Goal: Task Accomplishment & Management: Manage account settings

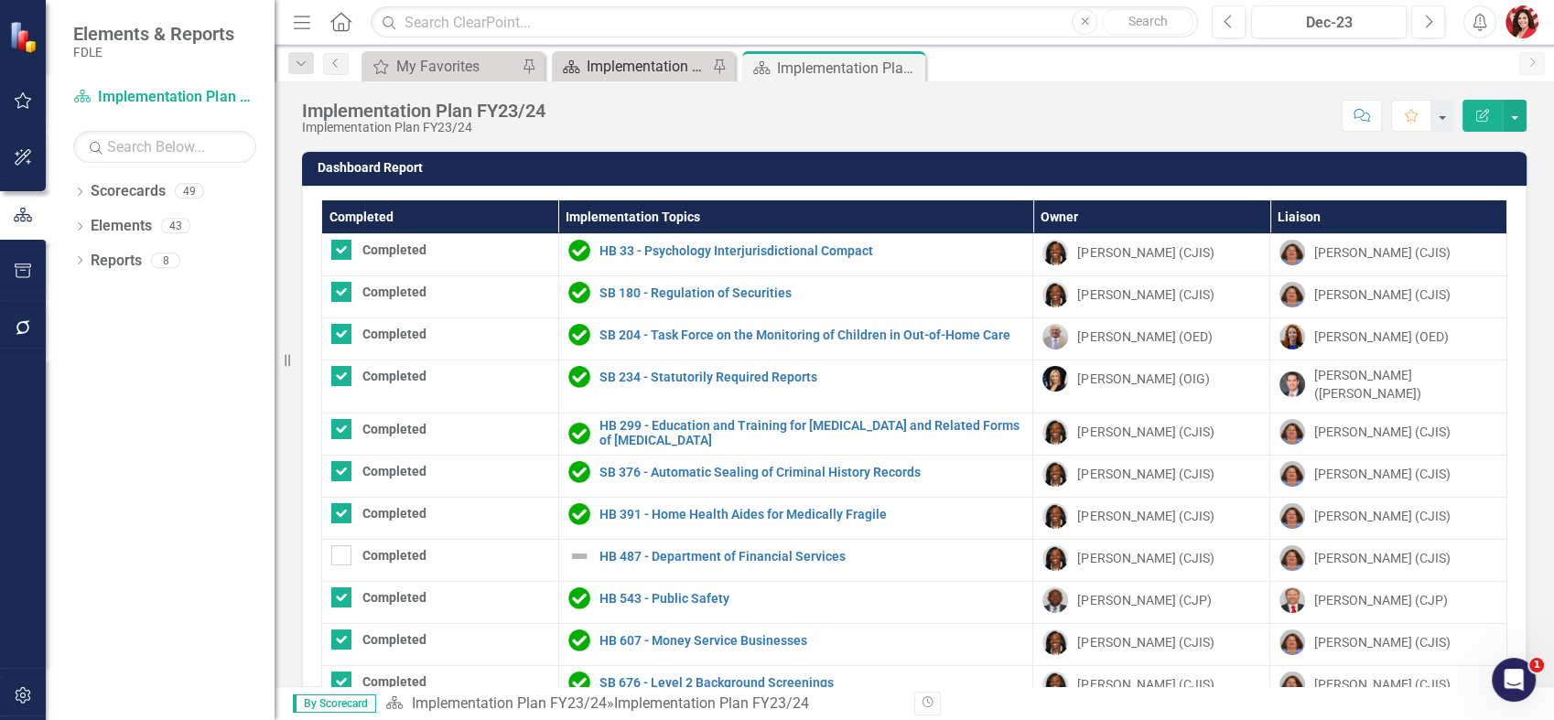
click at [618, 65] on div "Implementation Plan FY25/26" at bounding box center [647, 66] width 121 height 23
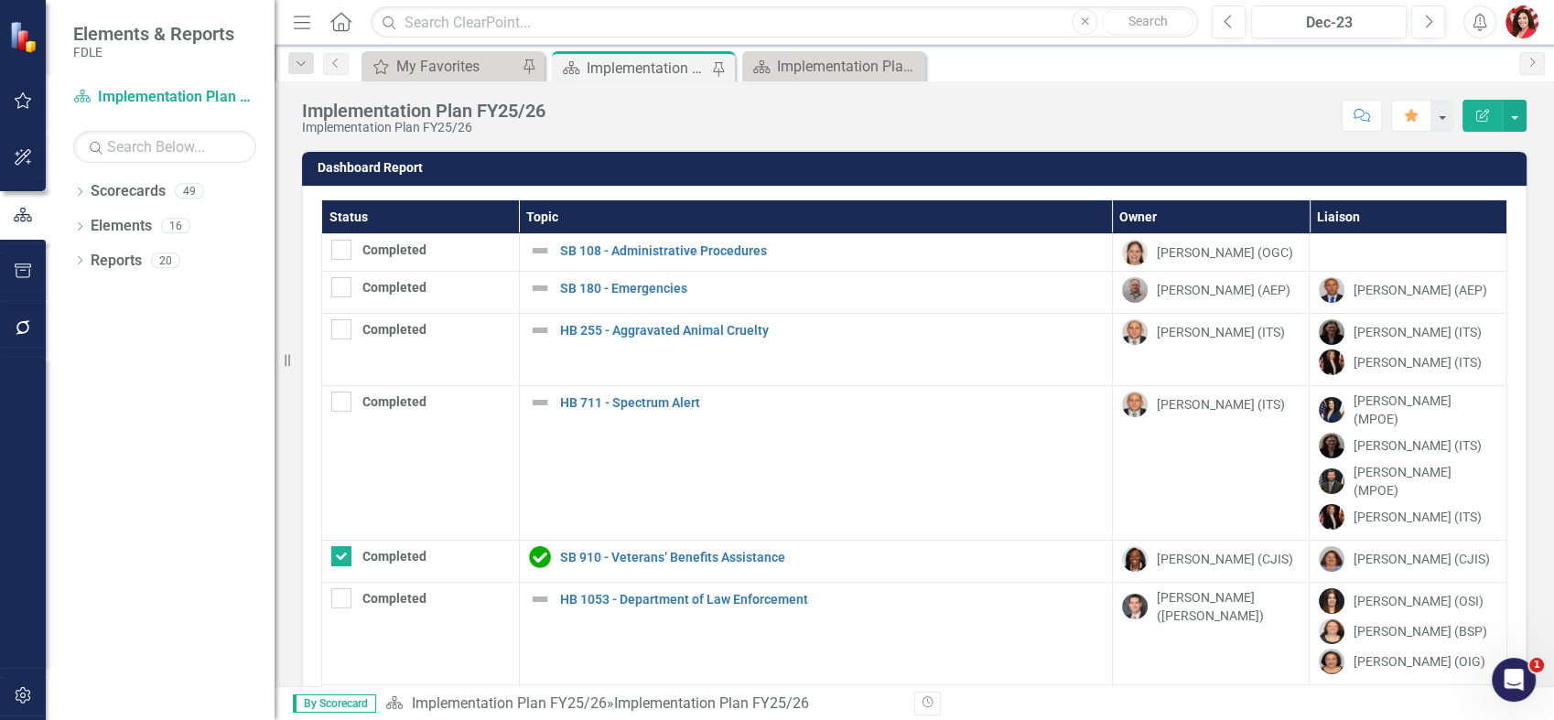
click at [806, 203] on th "Topic" at bounding box center [815, 217] width 593 height 34
click at [806, 203] on th "Topic Sort Ascending" at bounding box center [815, 217] width 593 height 34
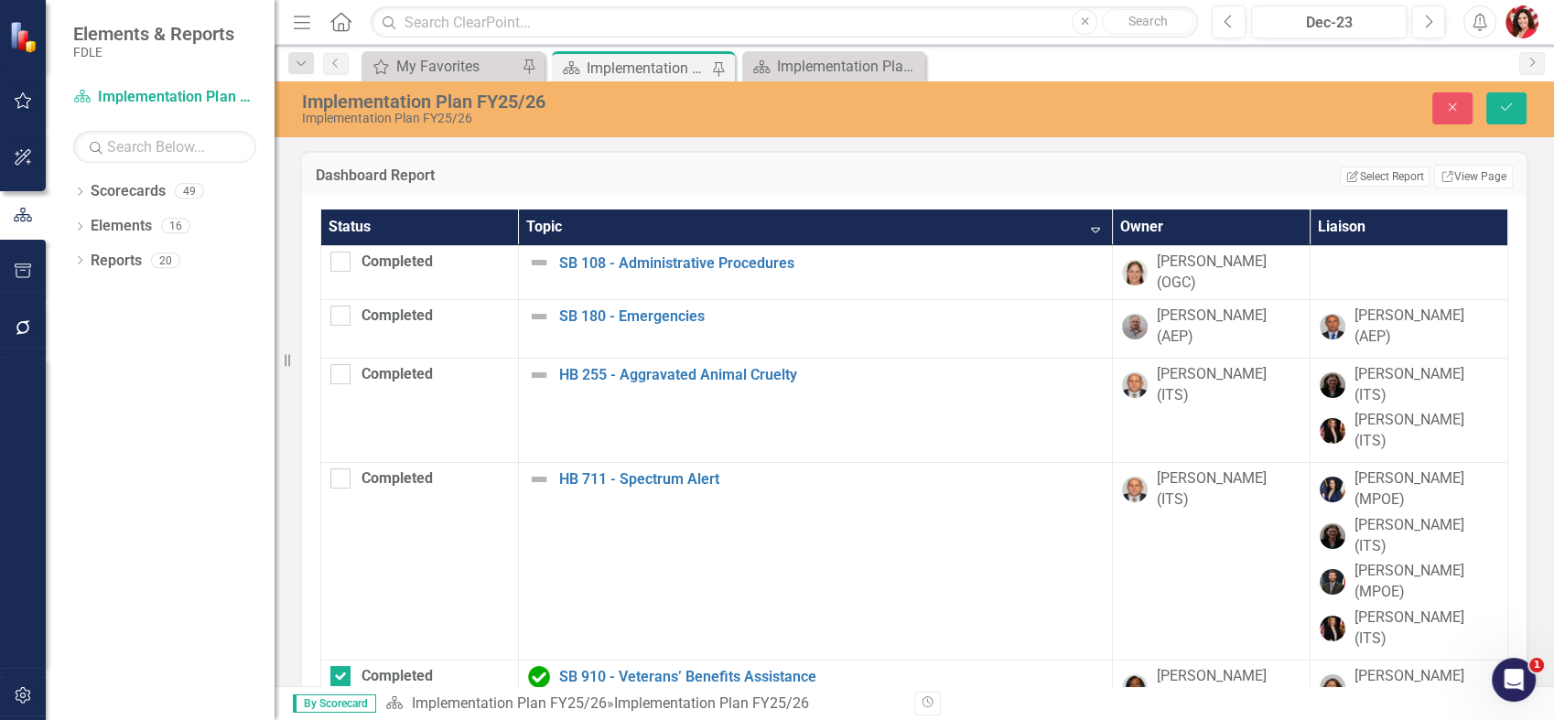
checkbox input "true"
checkbox input "false"
checkbox input "true"
checkbox input "false"
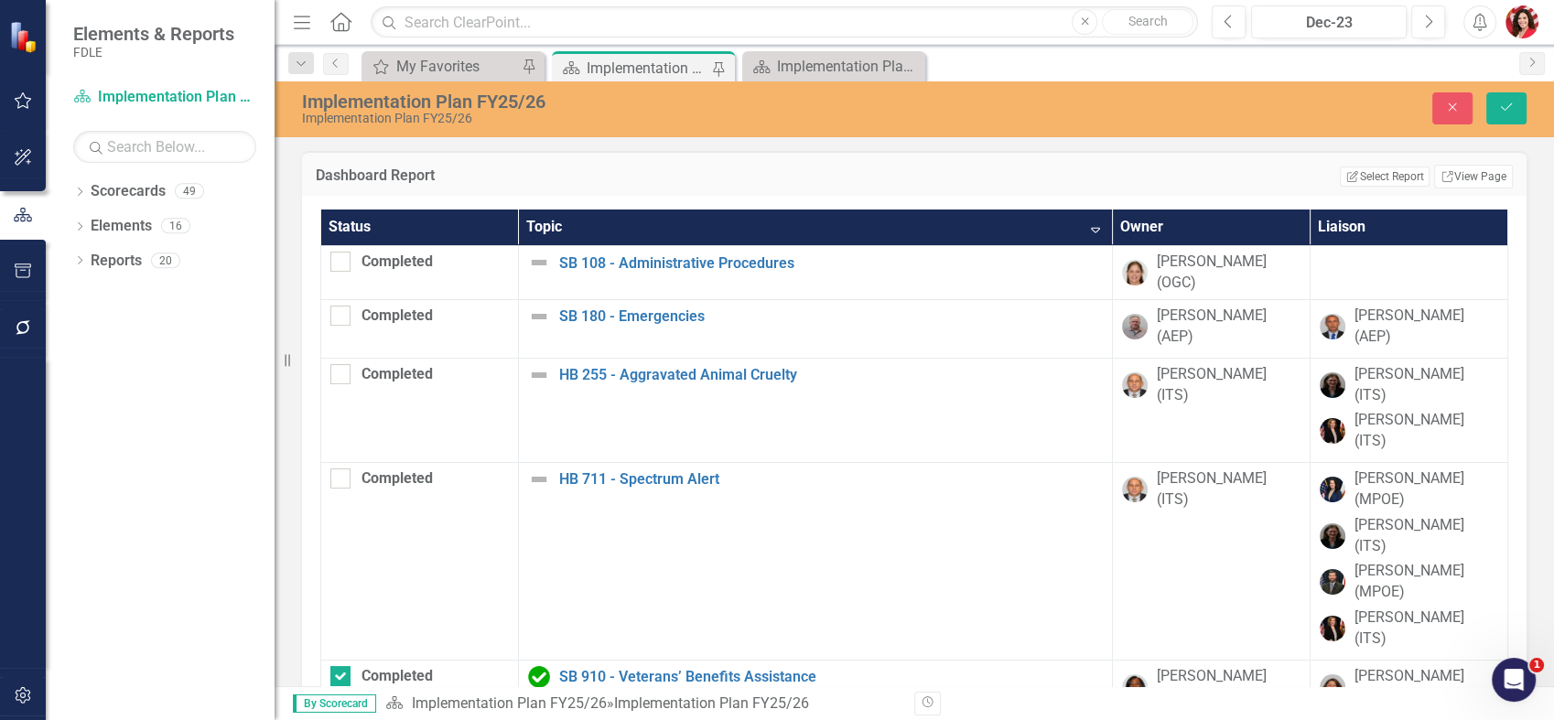
checkbox input "false"
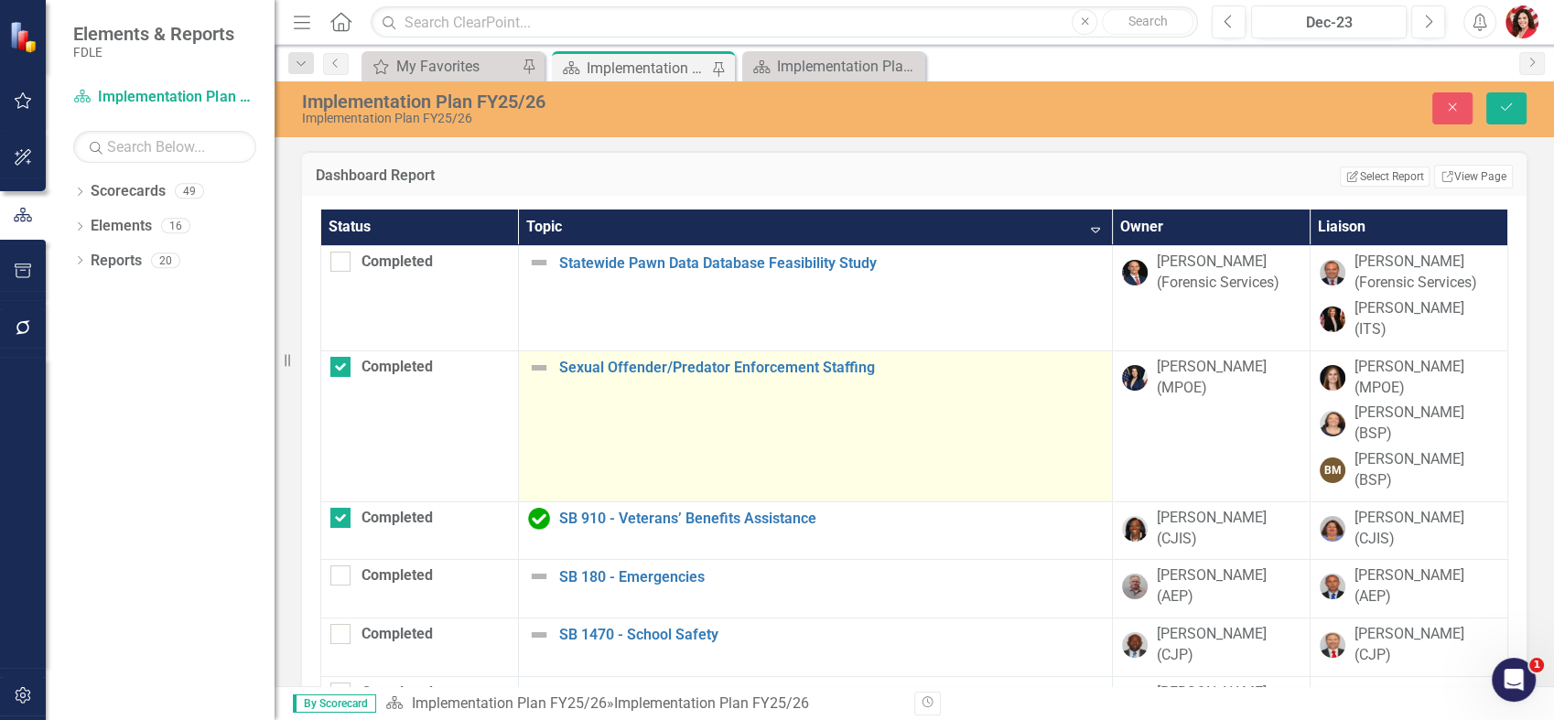
scroll to position [102, 0]
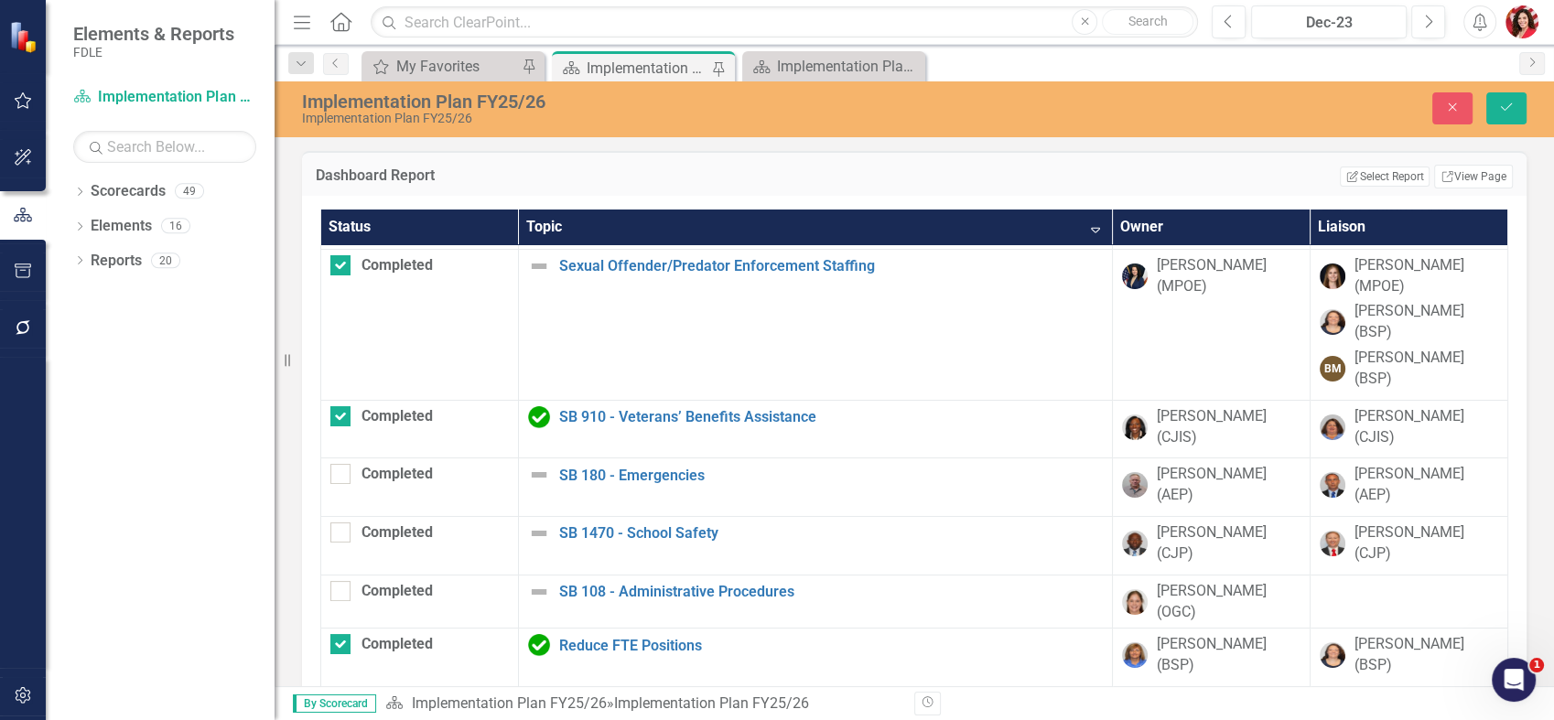
click at [689, 220] on th "Topic Sort Descending" at bounding box center [815, 228] width 594 height 36
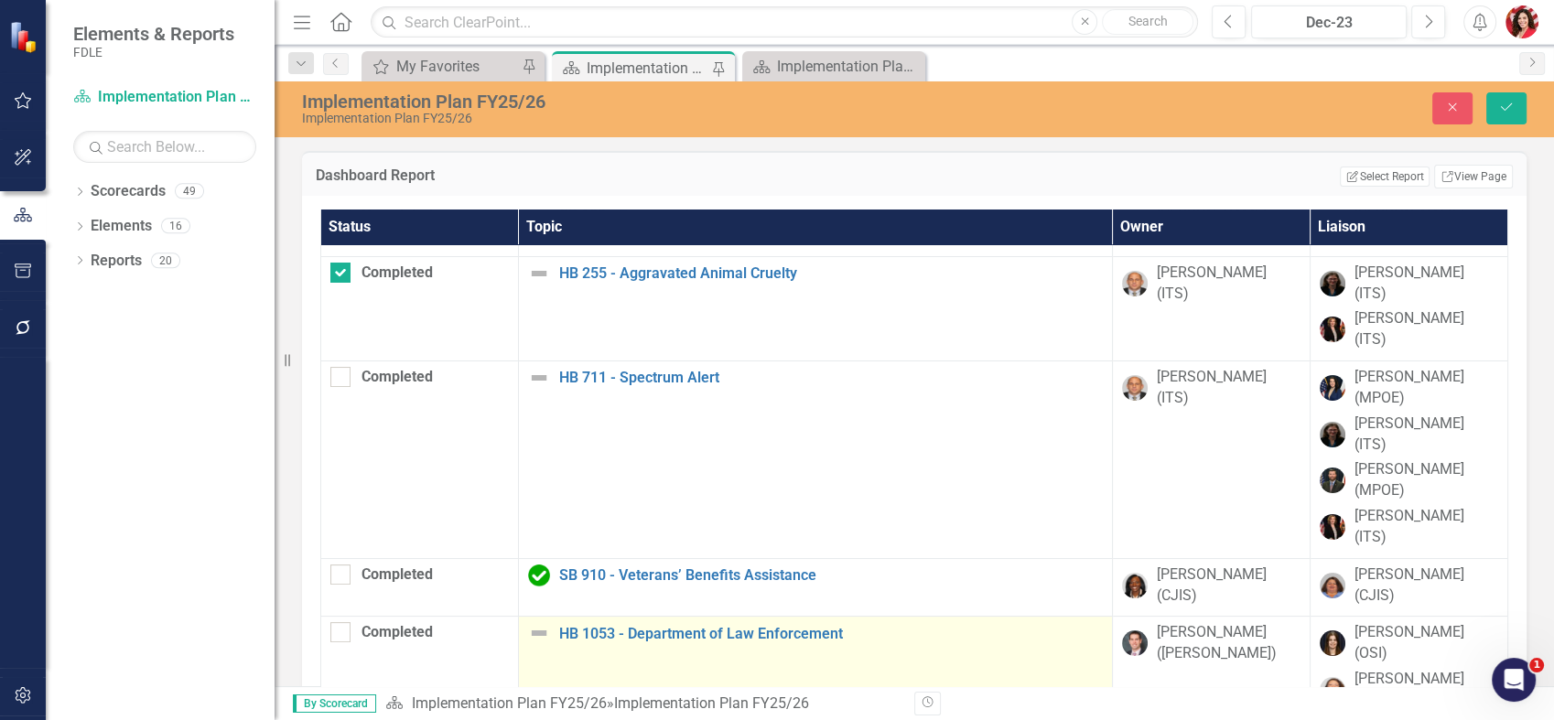
checkbox input "false"
checkbox input "true"
checkbox input "false"
checkbox input "true"
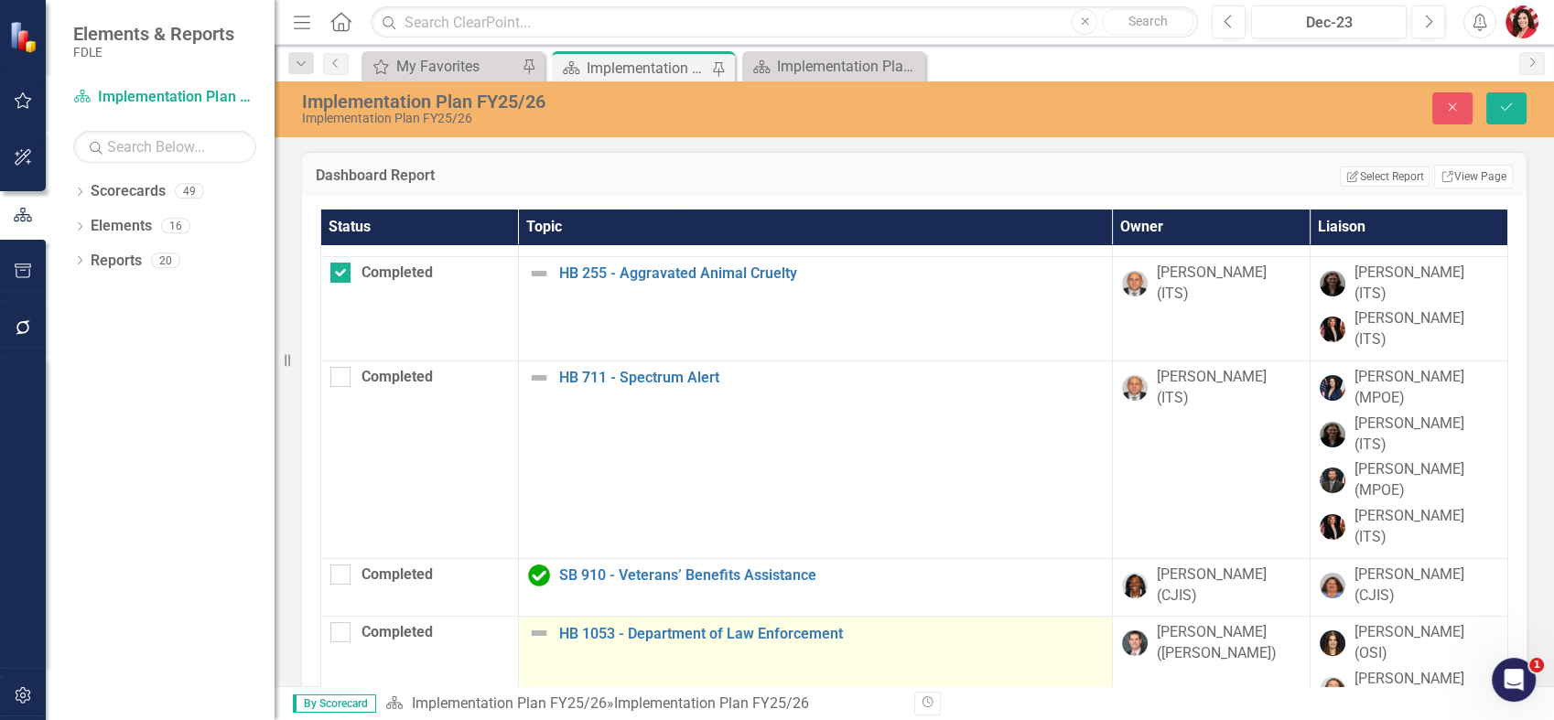
checkbox input "true"
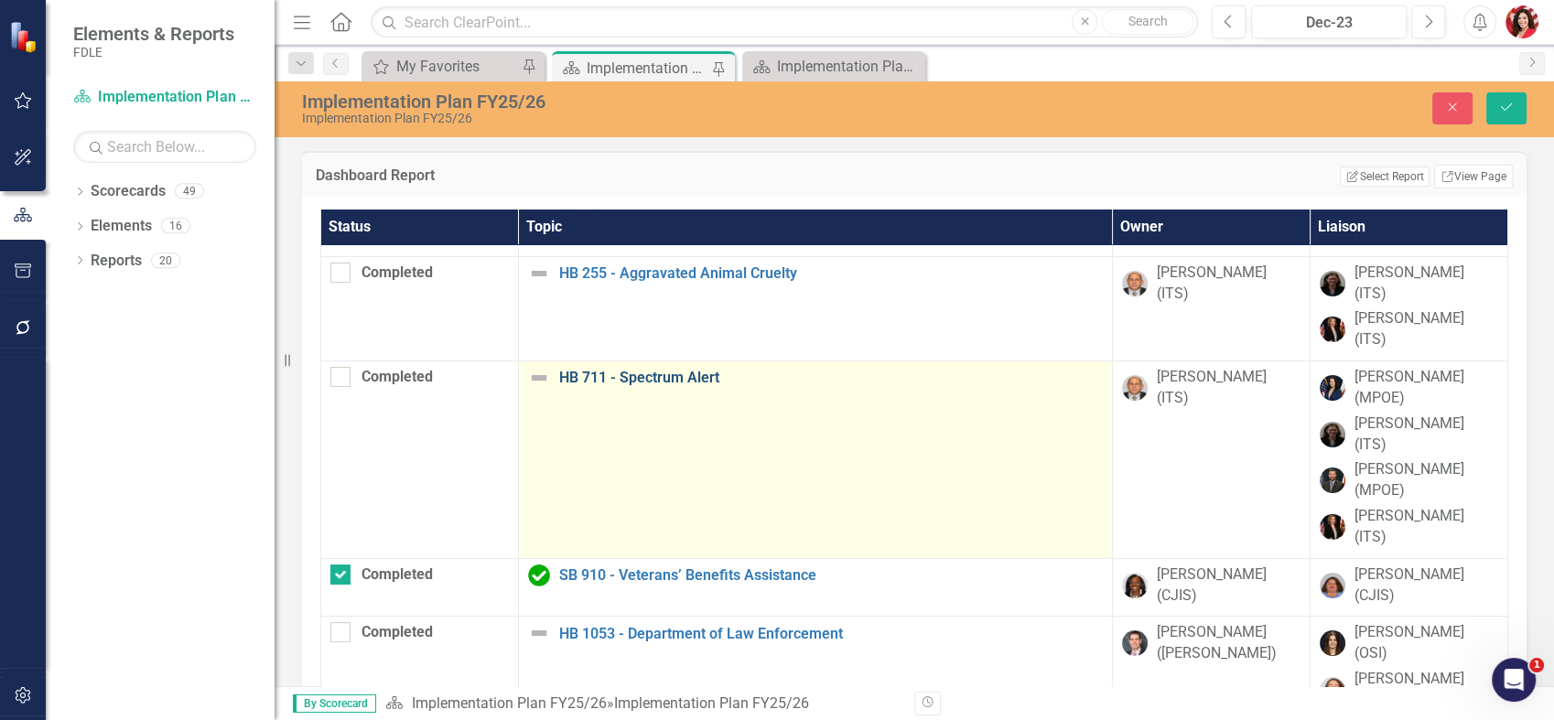
click at [621, 370] on link "HB 711 - Spectrum Alert" at bounding box center [831, 378] width 544 height 16
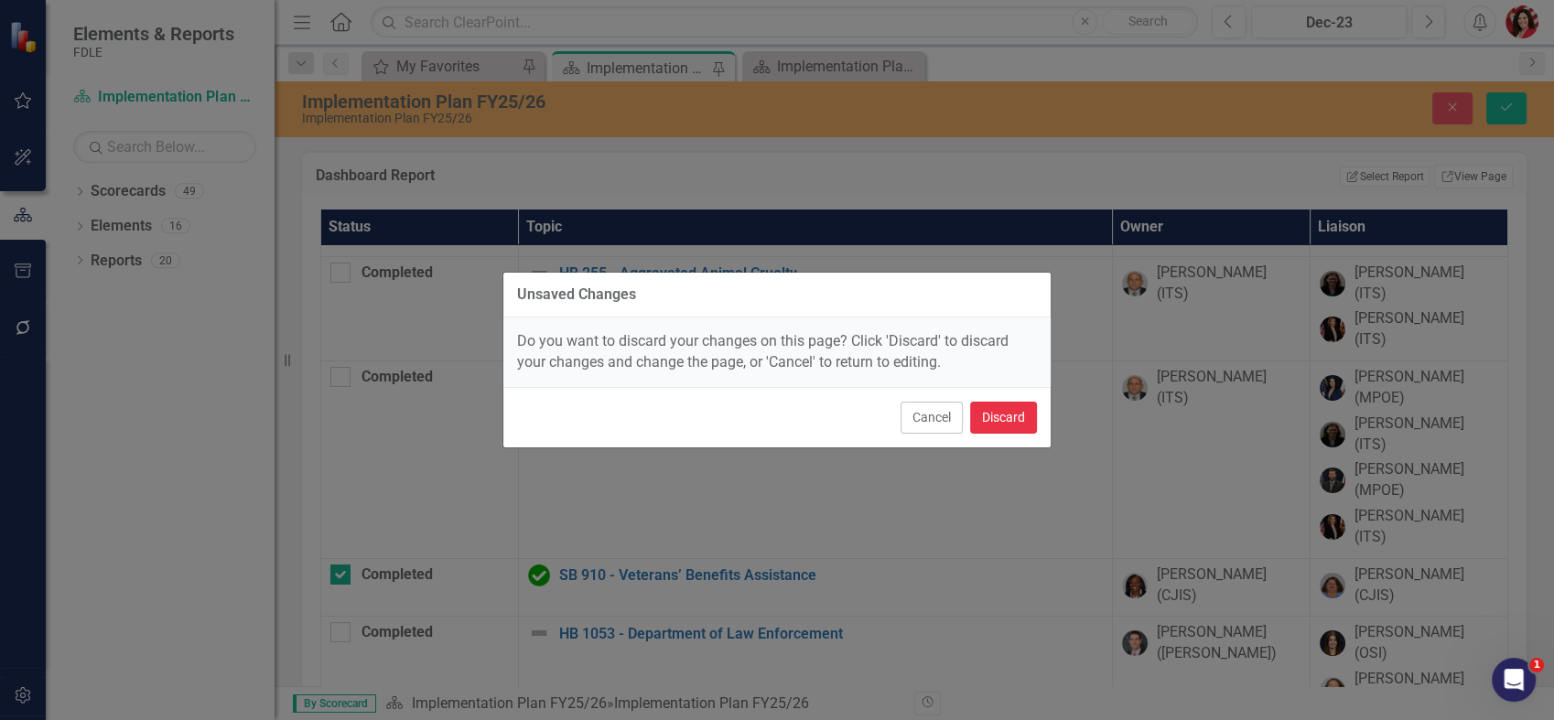
click at [993, 409] on button "Discard" at bounding box center [1003, 418] width 67 height 32
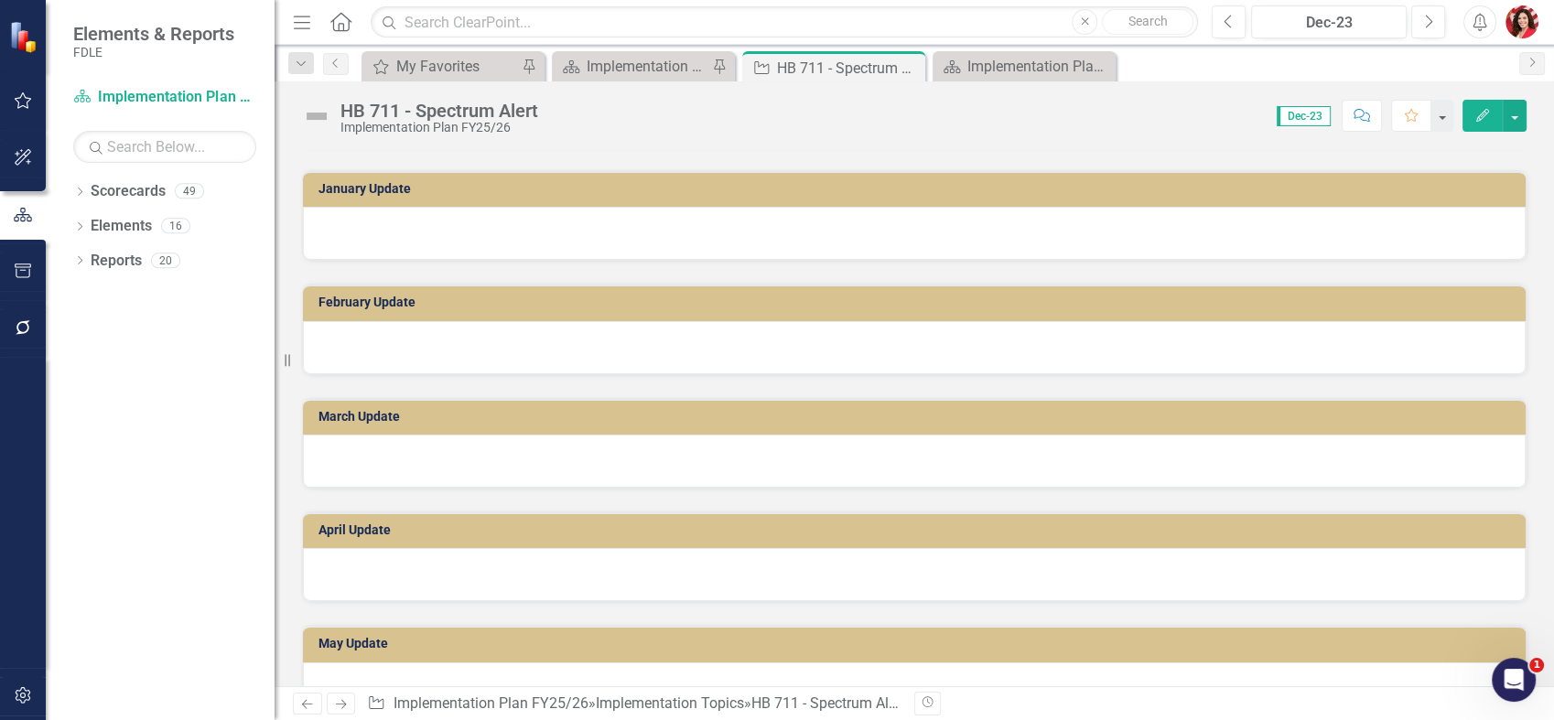
scroll to position [1583, 0]
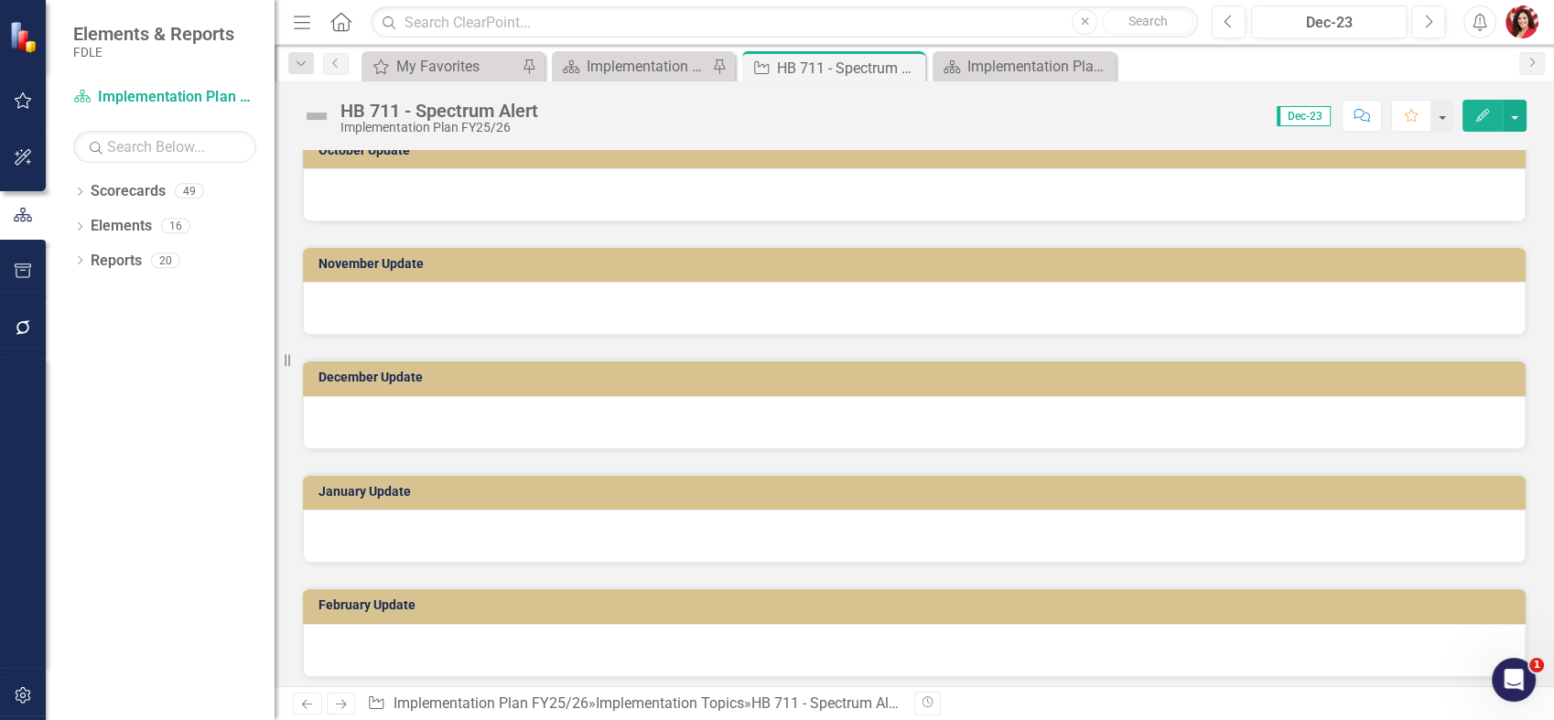
click at [567, 468] on div "January Update" at bounding box center [914, 506] width 1252 height 113
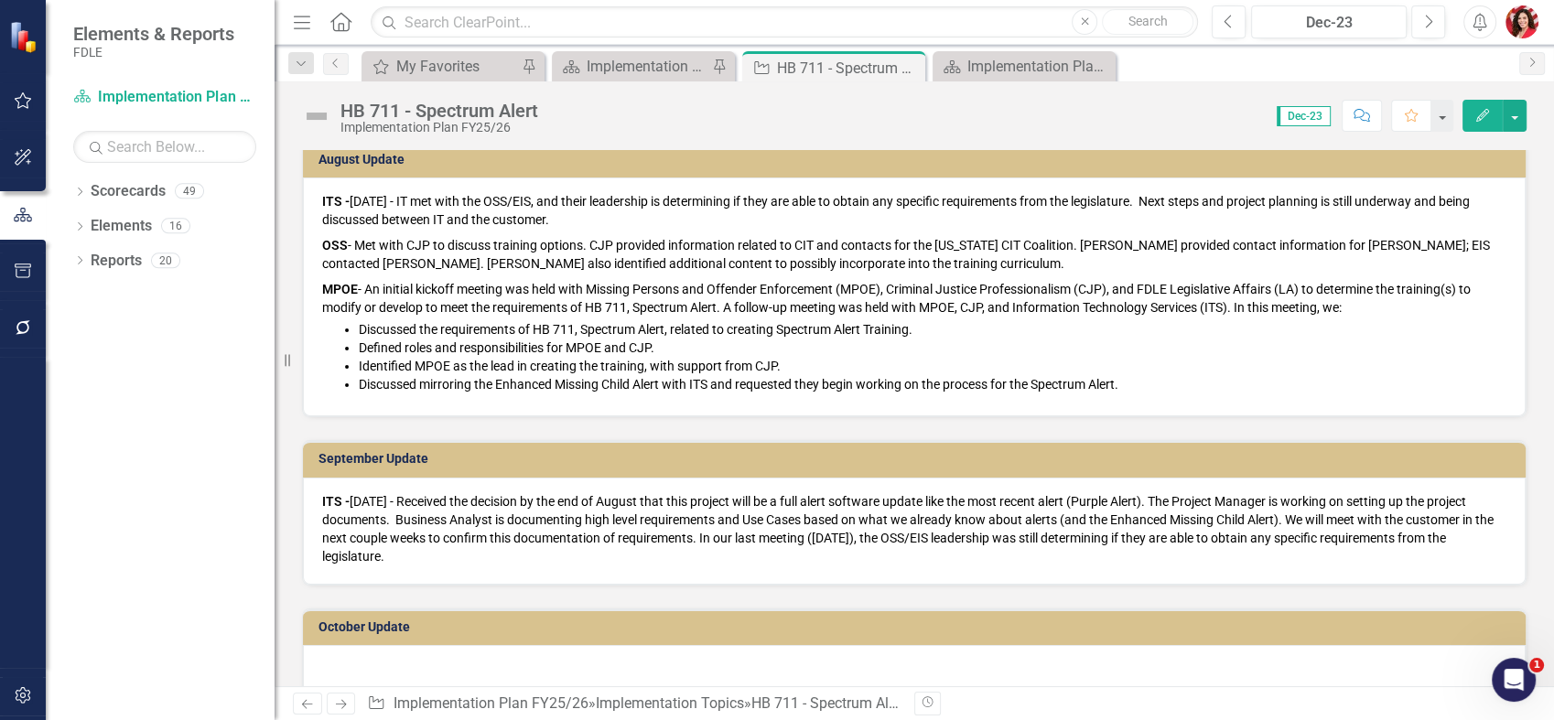
scroll to position [1075, 0]
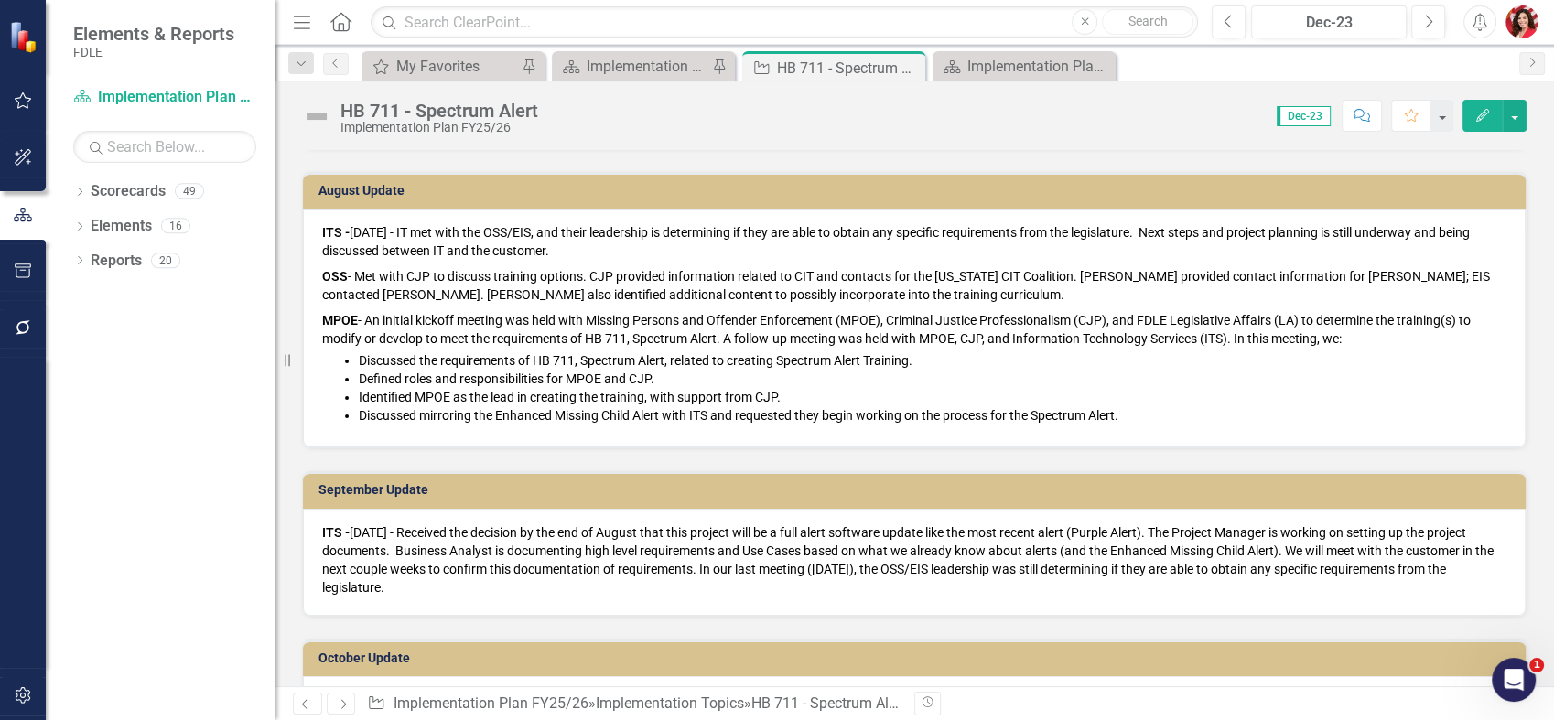
click at [1088, 346] on p "MPOE - An initial kickoff meeting was held with Missing Persons and Offender En…" at bounding box center [914, 328] width 1184 height 40
click at [1048, 291] on p "OSS - Met with CJP to discuss training options. CJP provided information relate…" at bounding box center [914, 286] width 1184 height 44
click at [812, 316] on p "MPOE - An initial kickoff meeting was held with Missing Persons and Offender En…" at bounding box center [914, 328] width 1184 height 40
click at [833, 290] on p "OSS - Met with CJP to discuss training options. CJP provided information relate…" at bounding box center [914, 286] width 1184 height 44
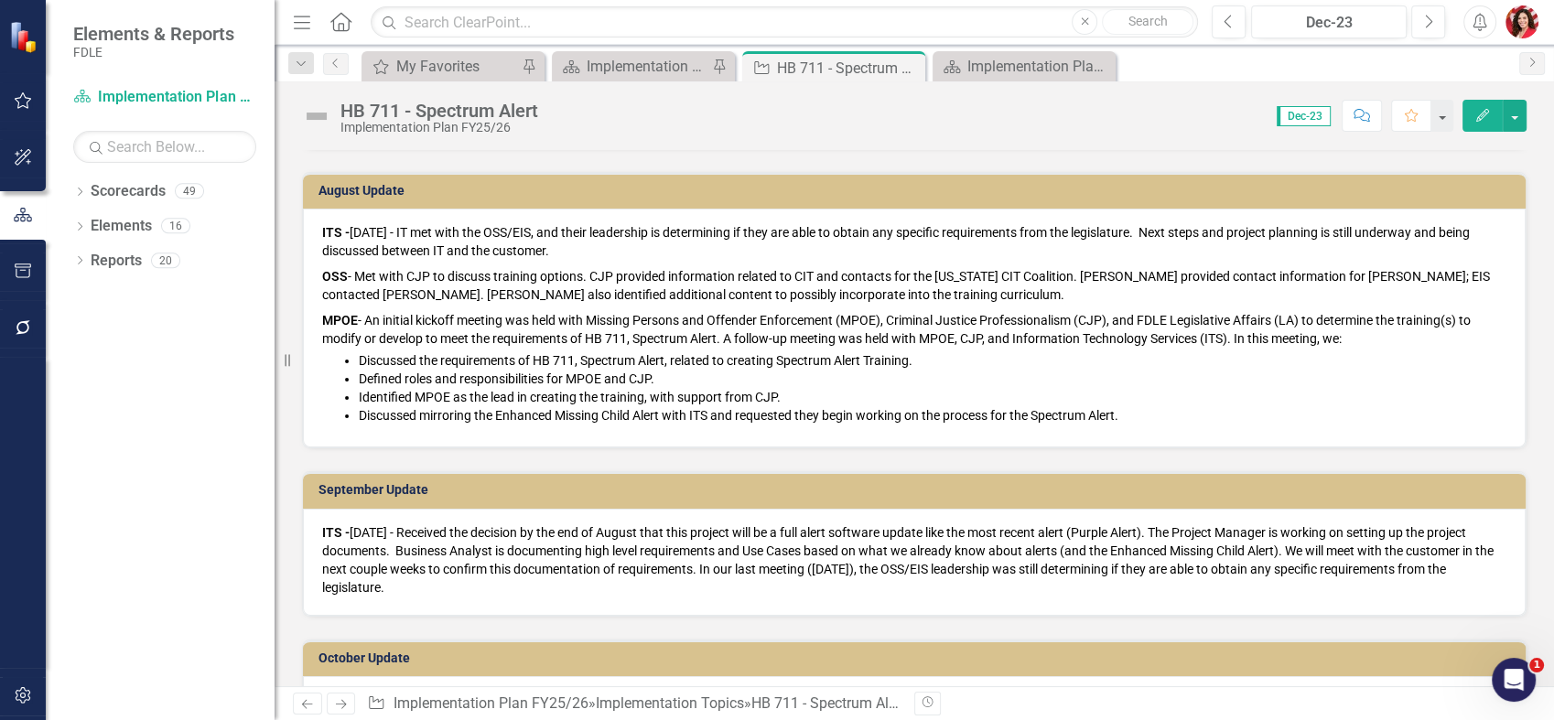
click at [840, 295] on p "OSS - Met with CJP to discuss training options. CJP provided information relate…" at bounding box center [914, 286] width 1184 height 44
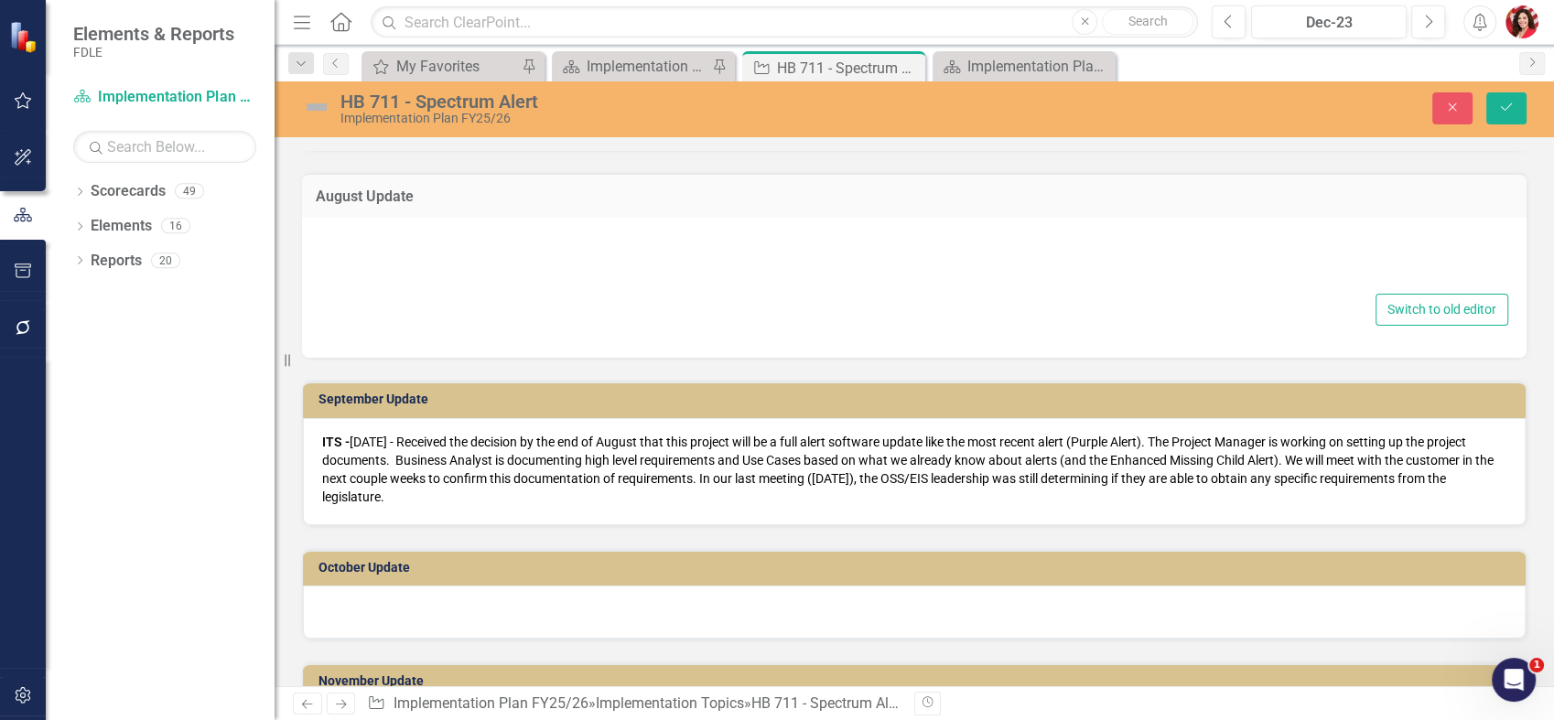
type textarea "<p><strong>ITS -&nbsp;</strong>[DATE] - IT met with the OSS/EIS, and their lead…"
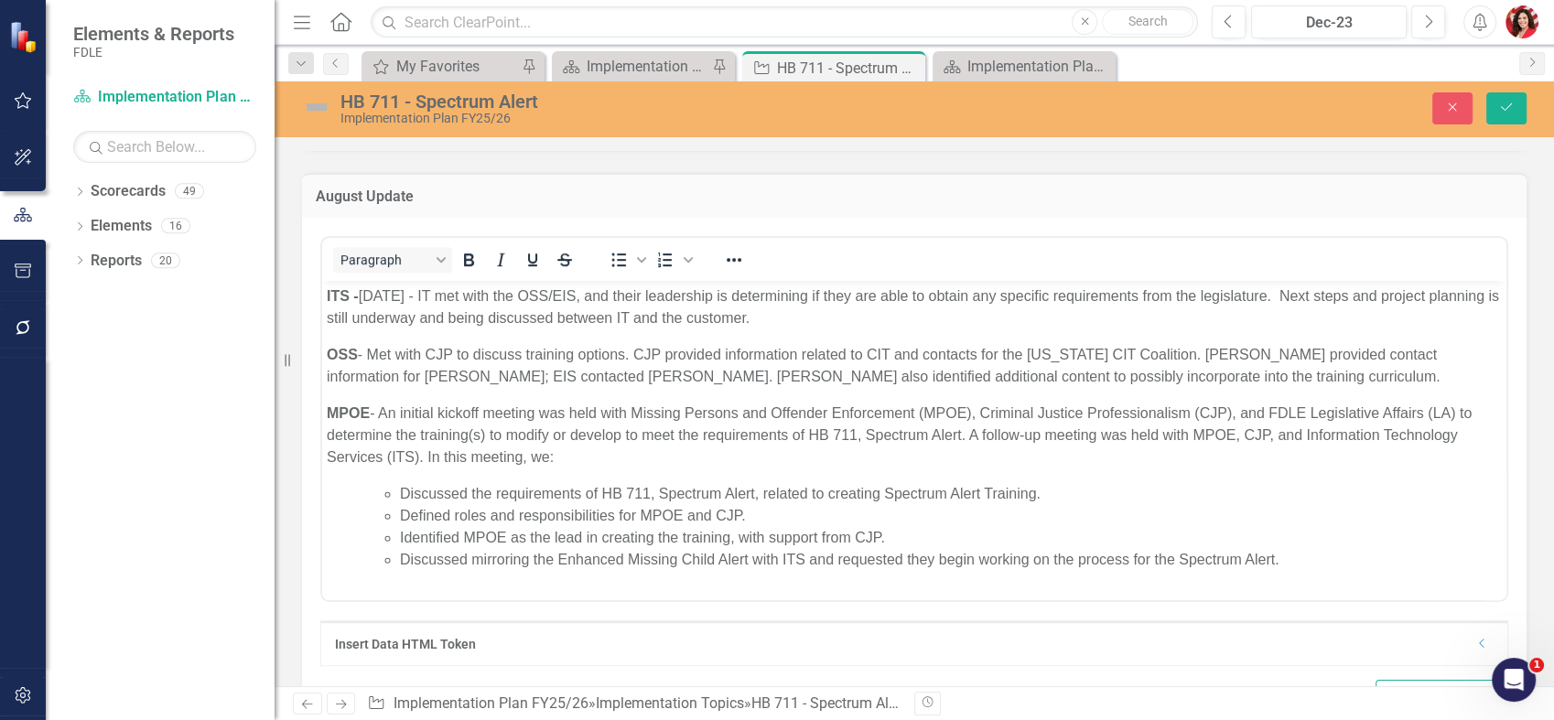
scroll to position [0, 0]
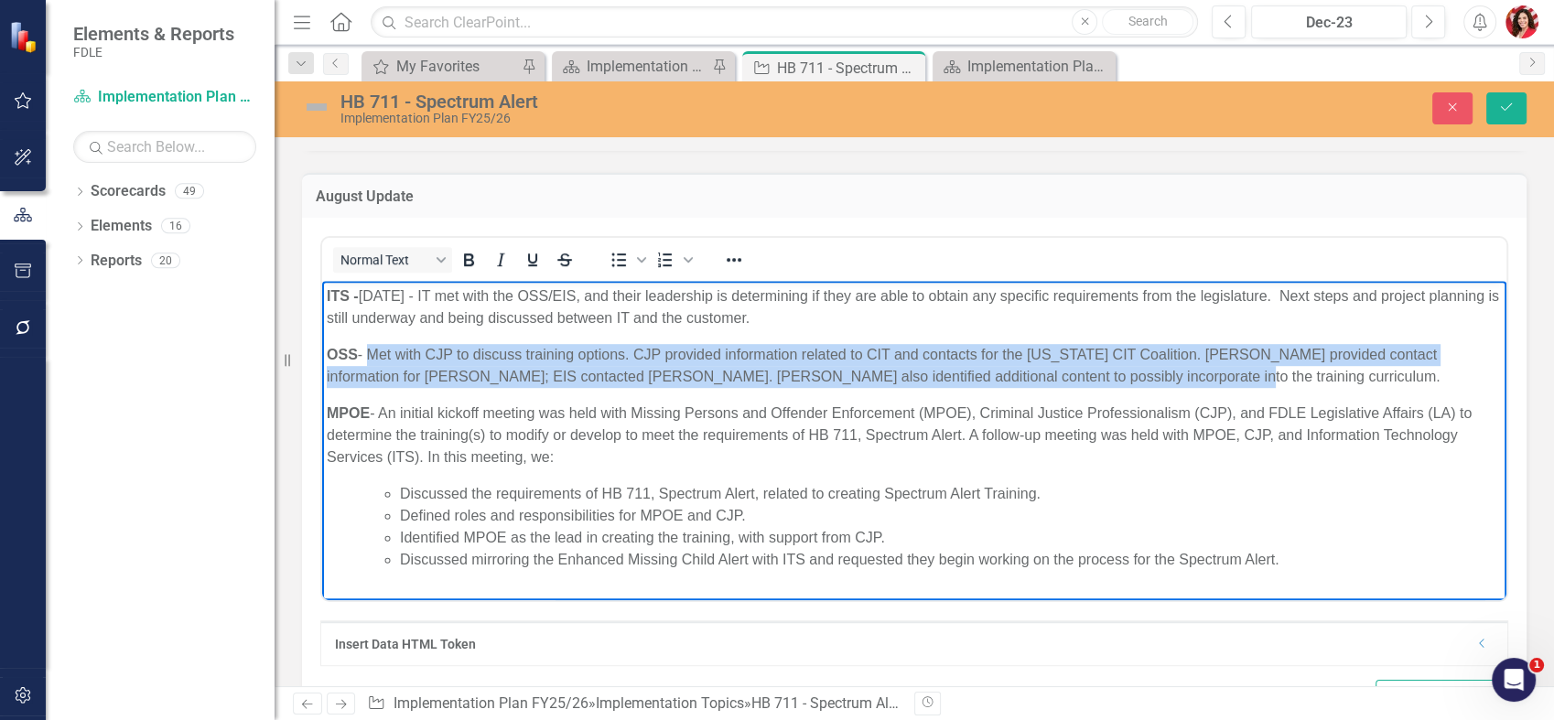
drag, startPoint x: 1078, startPoint y: 384, endPoint x: 367, endPoint y: 354, distance: 711.8
click at [367, 354] on p "OSS - Met with CJP to discuss training options. CJP provided information relate…" at bounding box center [914, 365] width 1175 height 44
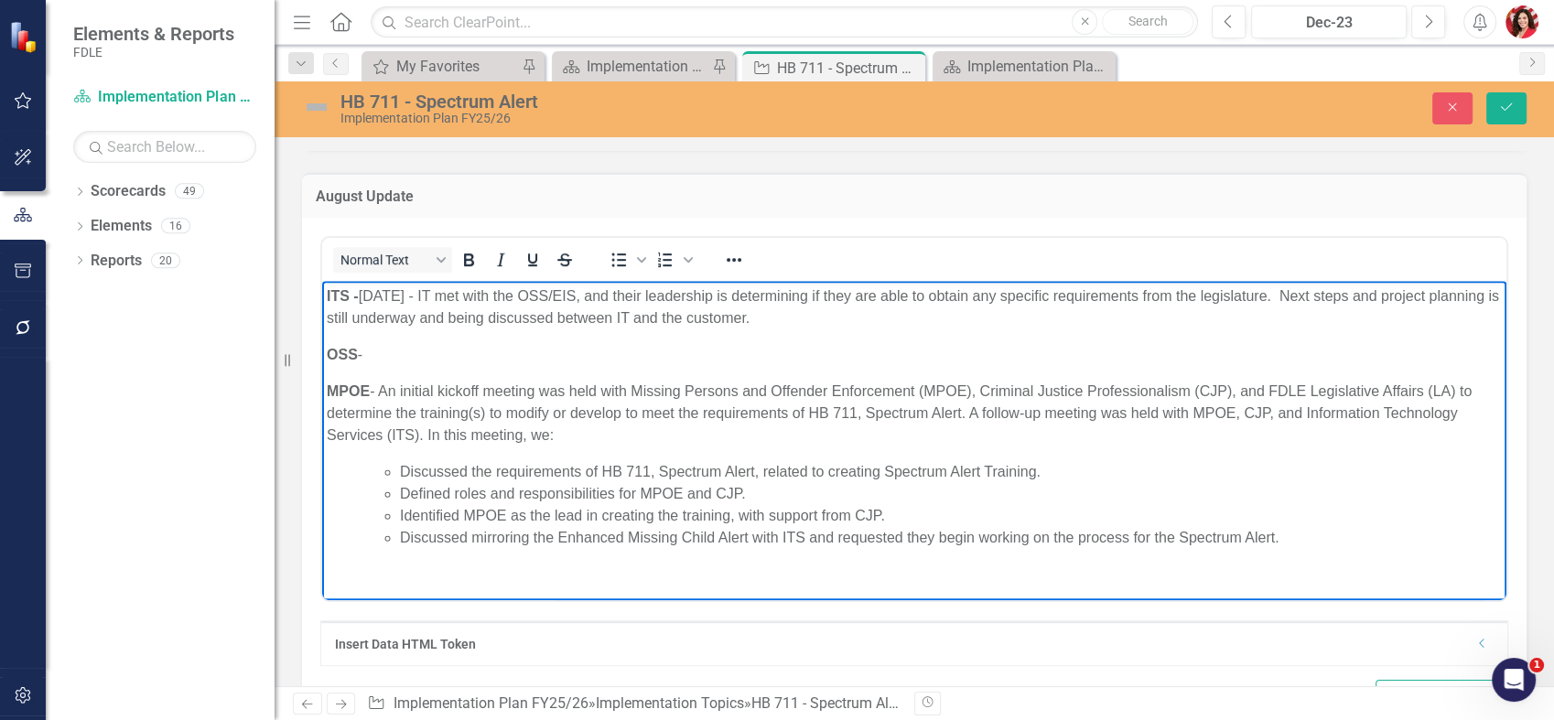
click at [381, 392] on p "MPOE - An initial kickoff meeting was held with Missing Persons and Offender En…" at bounding box center [914, 413] width 1175 height 66
drag, startPoint x: 381, startPoint y: 392, endPoint x: 1011, endPoint y: 356, distance: 631.7
click at [1014, 358] on p "OSS -" at bounding box center [914, 354] width 1175 height 22
click at [828, 351] on p "OSS -" at bounding box center [914, 354] width 1175 height 22
drag, startPoint x: 317, startPoint y: 357, endPoint x: 309, endPoint y: 346, distance: 13.2
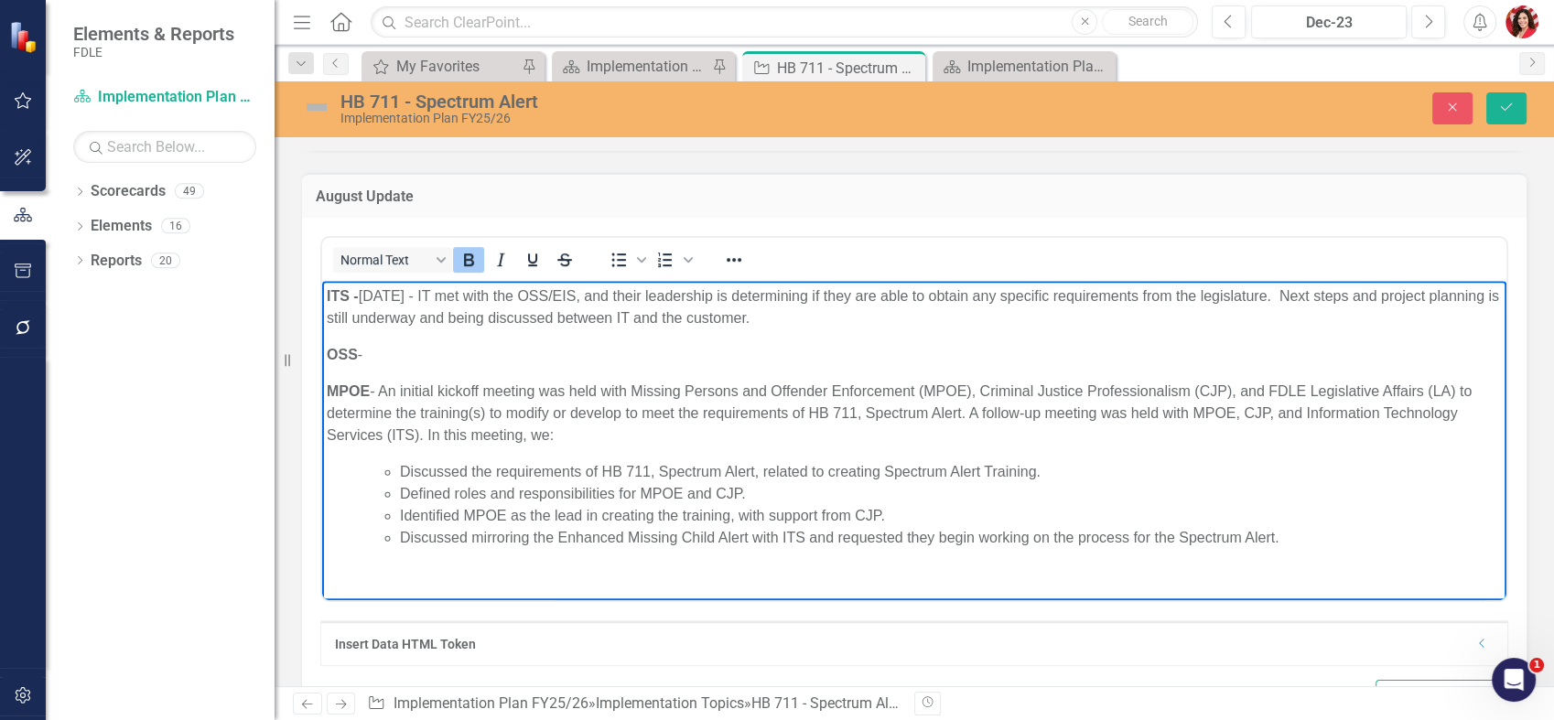
click at [322, 346] on html "ITS - [DATE] - IT met with the OSS/EIS, and their leadership is determining if …" at bounding box center [914, 423] width 1184 height 287
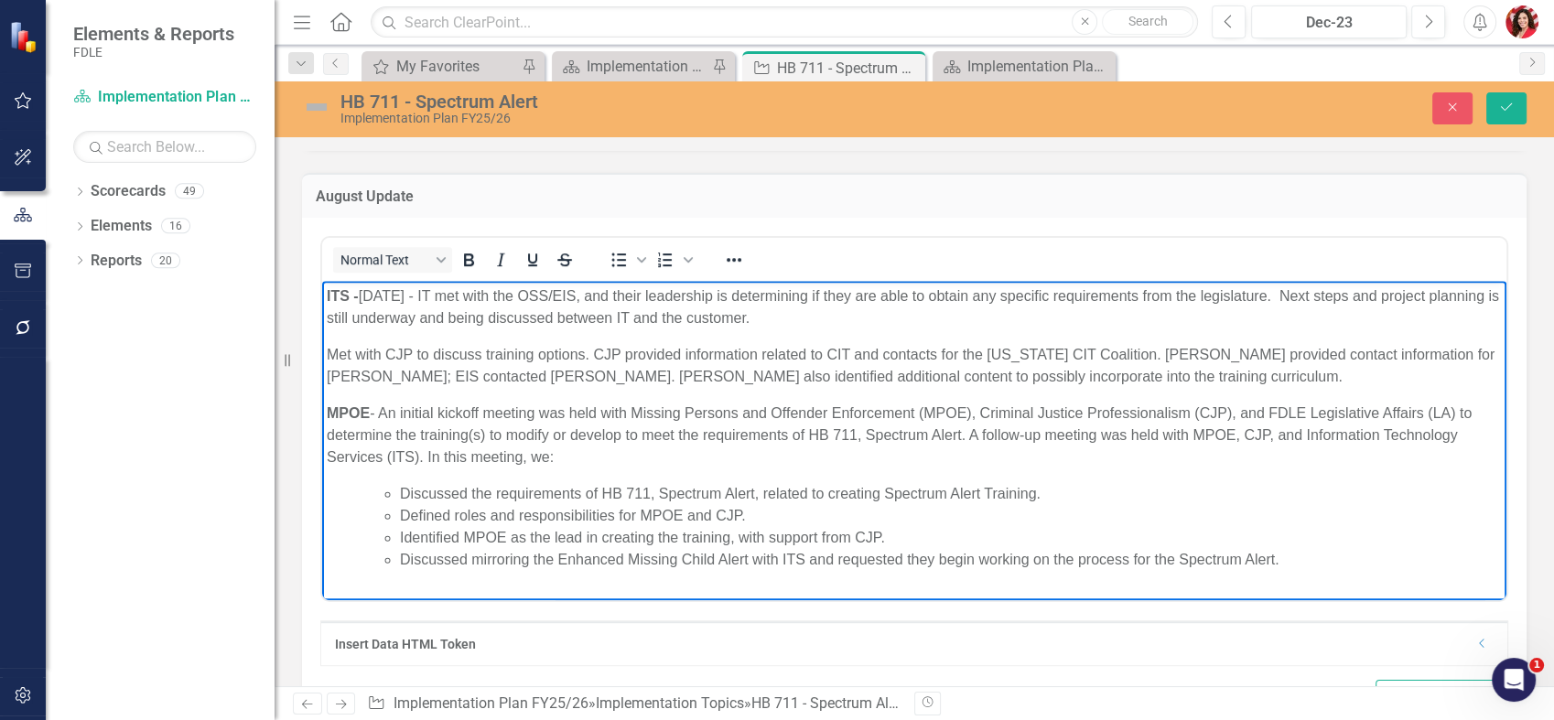
click at [559, 372] on p "Met with CJP to discuss training options. CJP provided information related to C…" at bounding box center [914, 365] width 1175 height 44
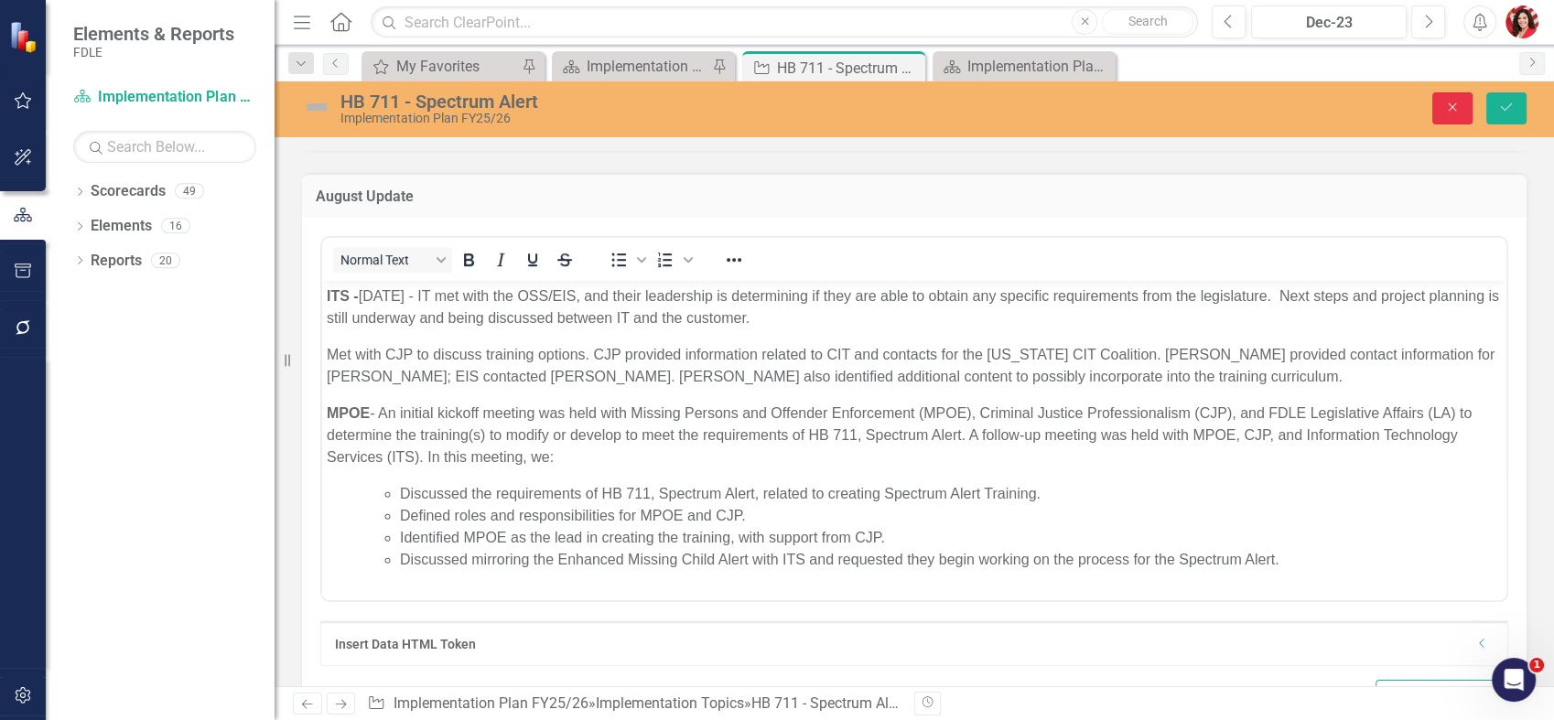
click at [1454, 95] on button "Close" at bounding box center [1452, 108] width 40 height 32
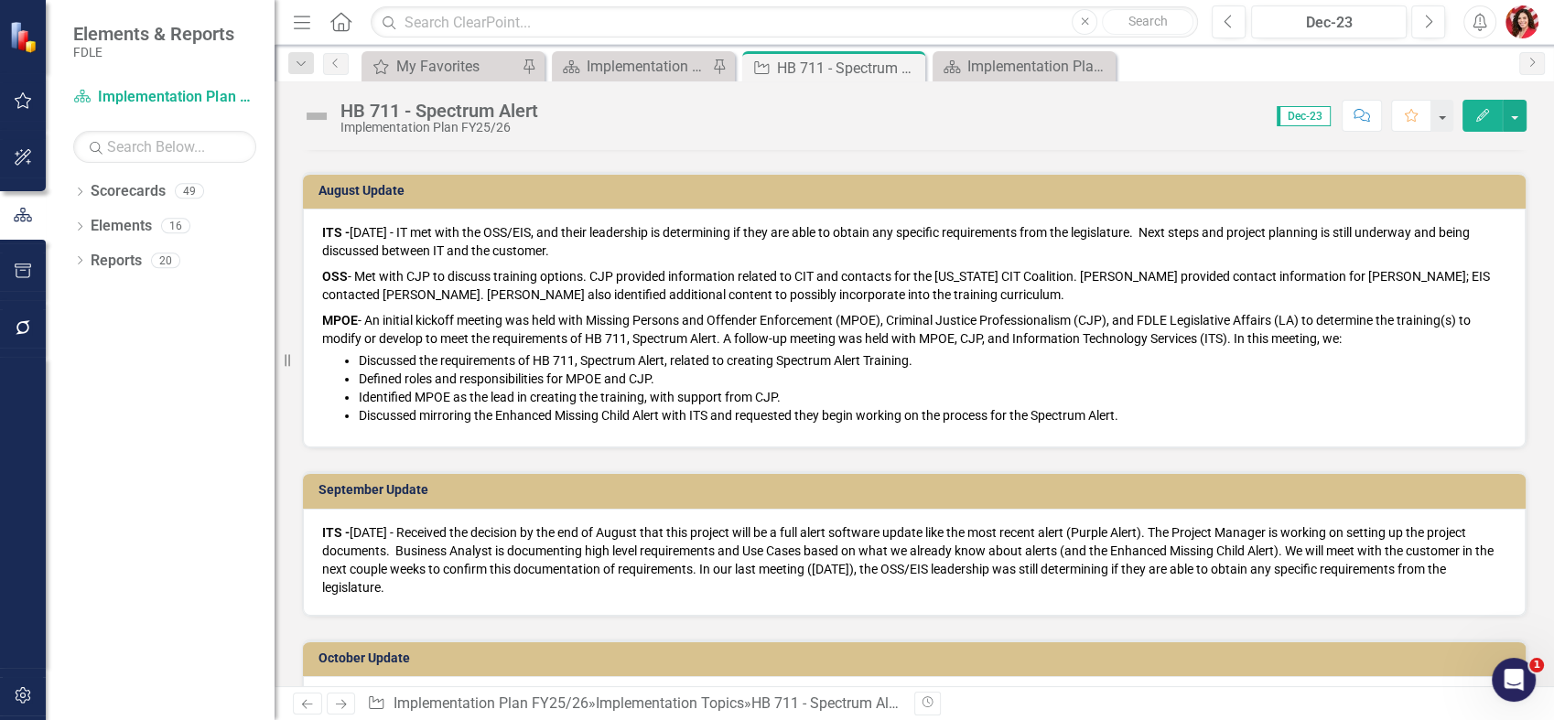
click at [1076, 253] on p "ITS - [DATE] - IT met with the OSS/EIS, and their leadership is determining if …" at bounding box center [914, 243] width 1184 height 40
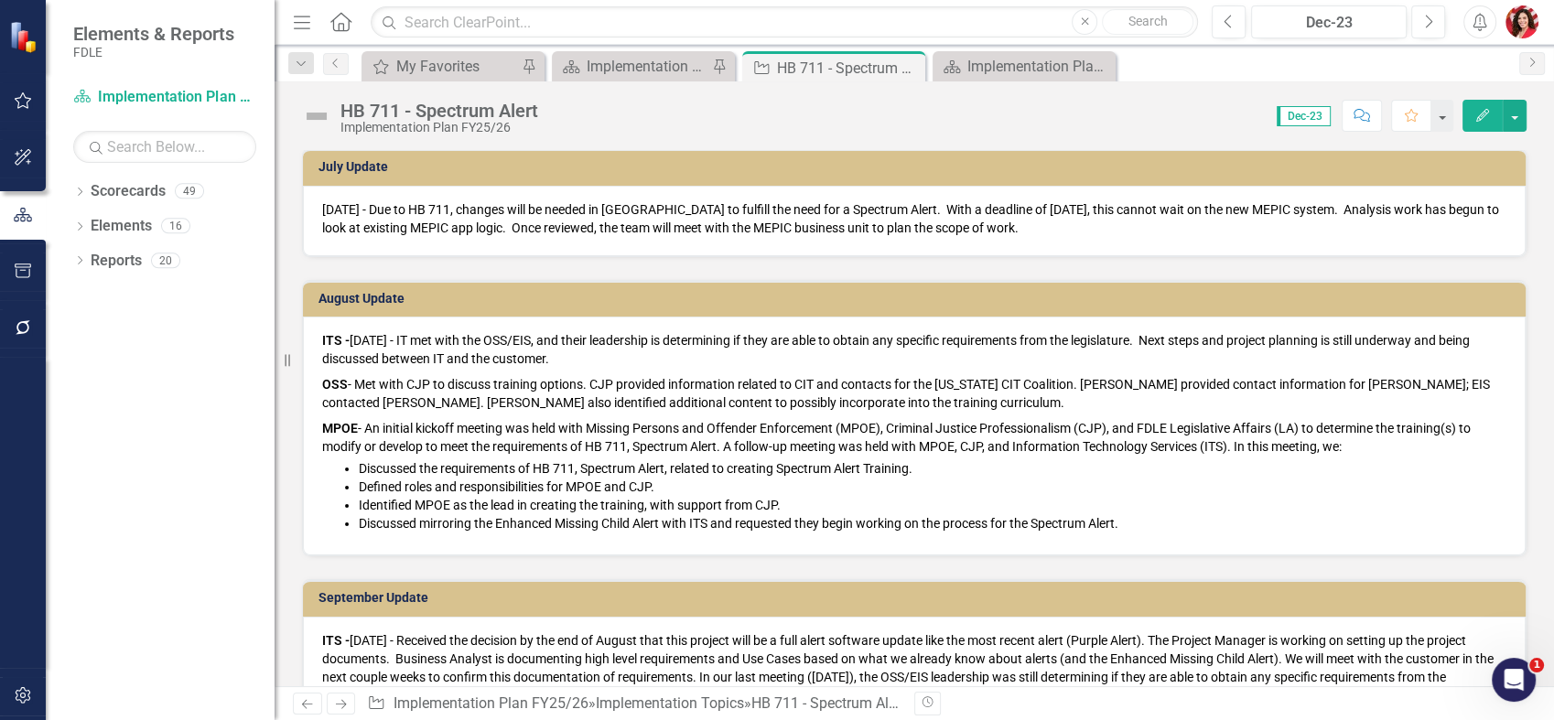
scroll to position [871, 0]
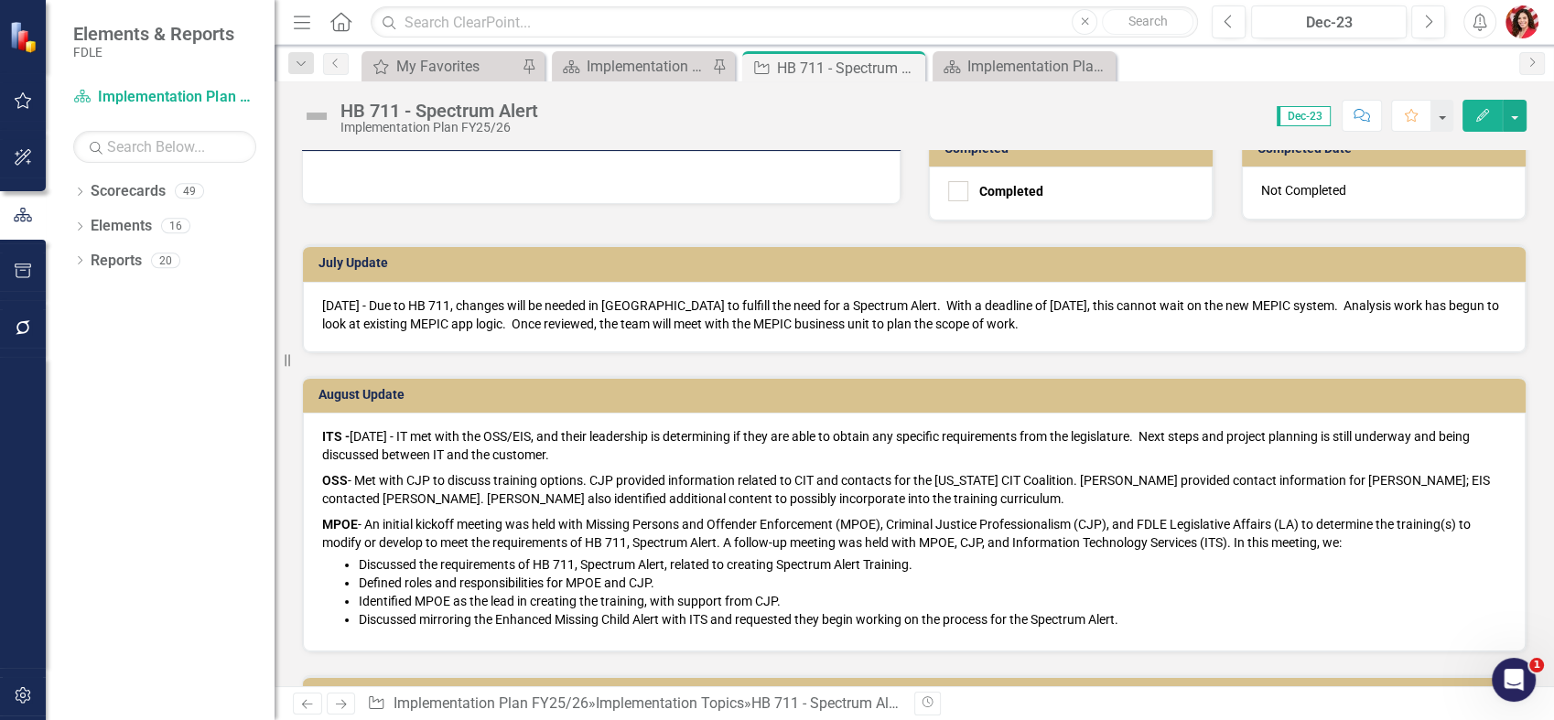
click at [611, 428] on p "ITS - [DATE] - IT met with the OSS/EIS, and their leadership is determining if …" at bounding box center [914, 447] width 1184 height 40
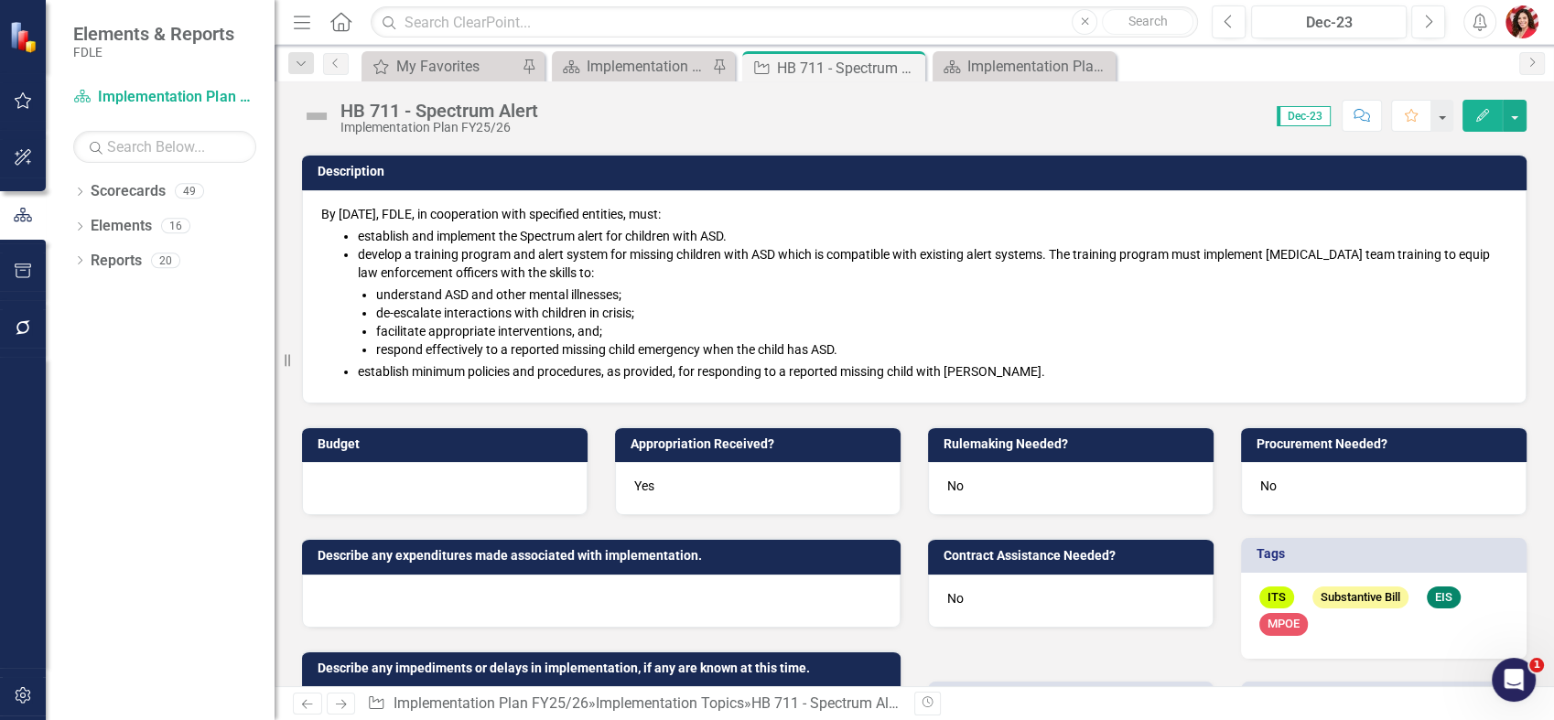
scroll to position [59, 0]
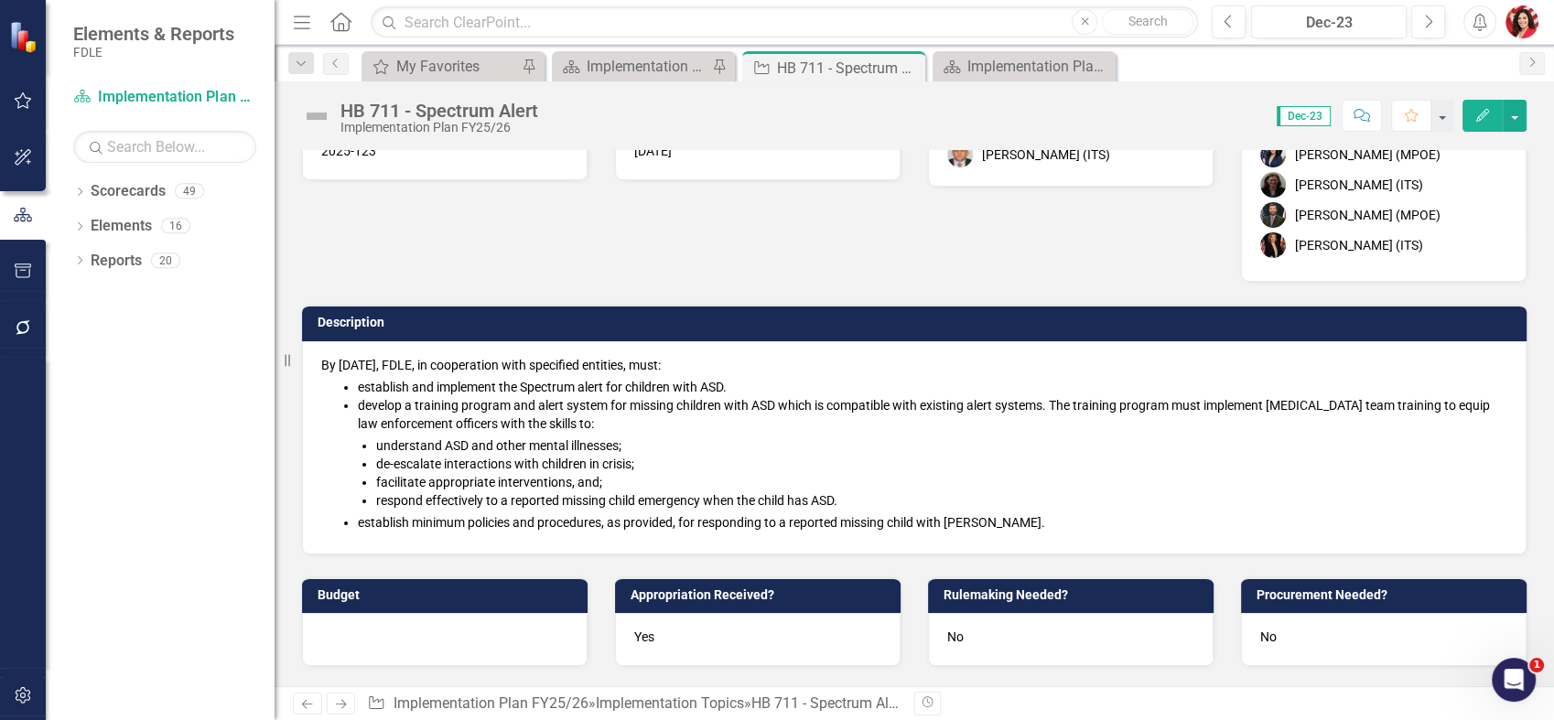
click at [1075, 442] on li "understand ASD and other mental illnesses;" at bounding box center [941, 446] width 1131 height 18
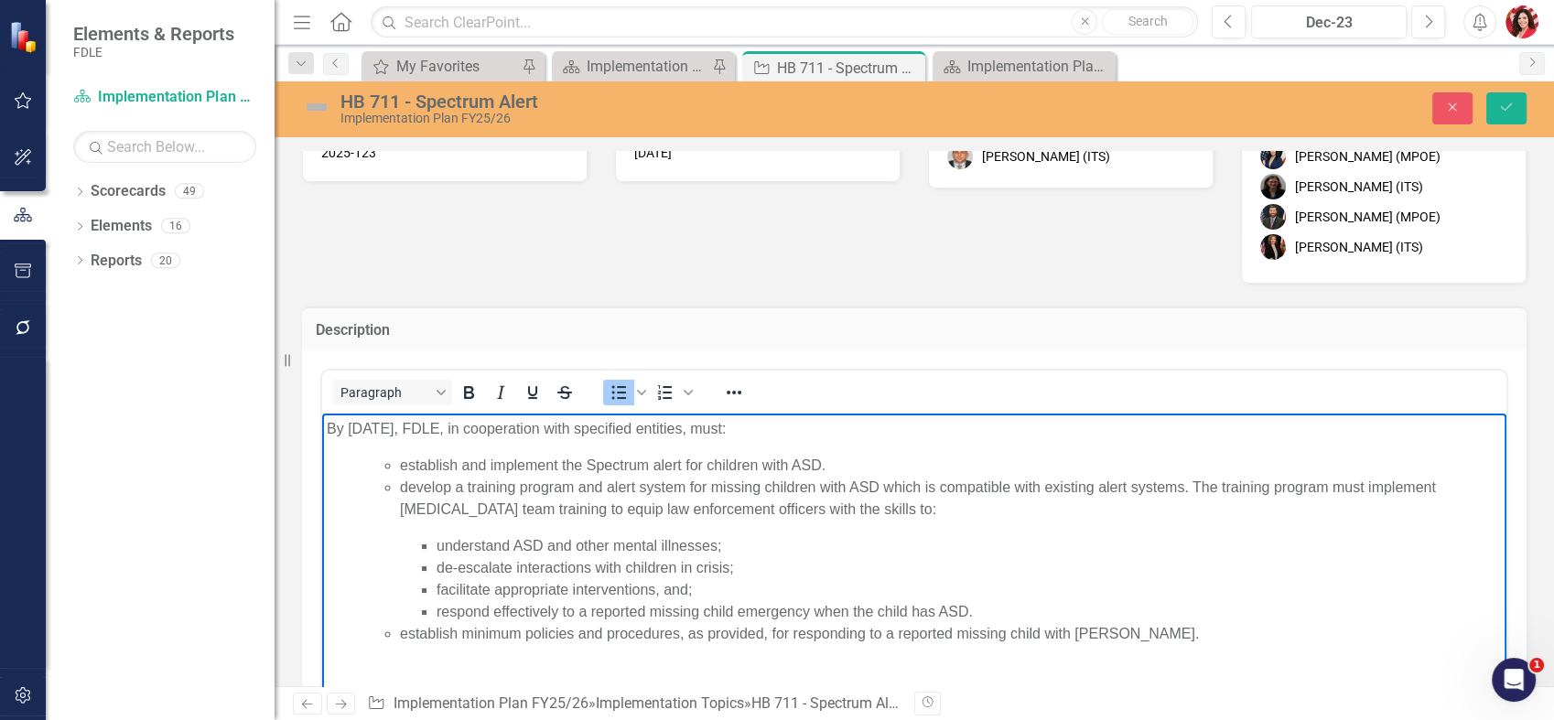
click at [1193, 642] on li "establish minimum policies and procedures, as provided, for responding to a rep…" at bounding box center [951, 634] width 1102 height 22
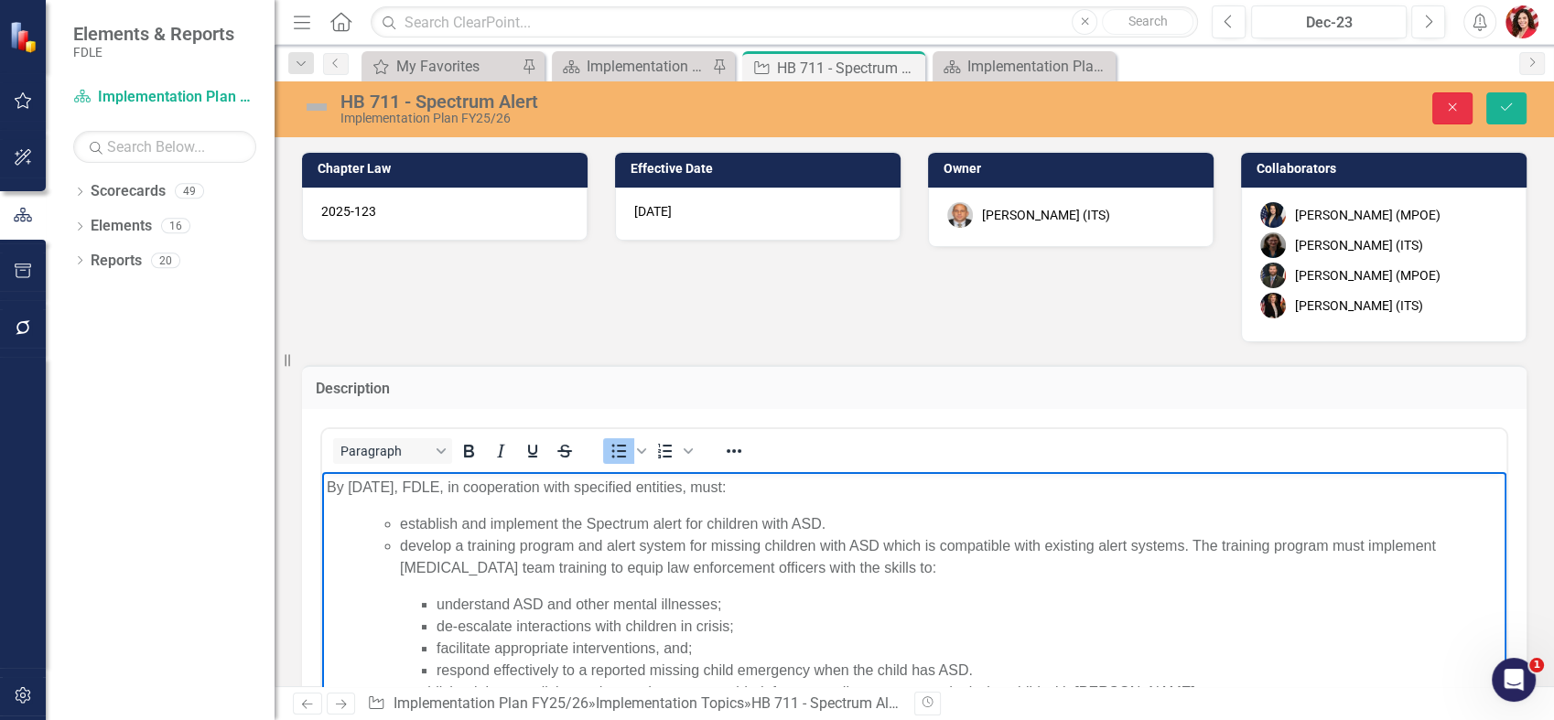
click at [1465, 93] on button "Close" at bounding box center [1452, 108] width 40 height 32
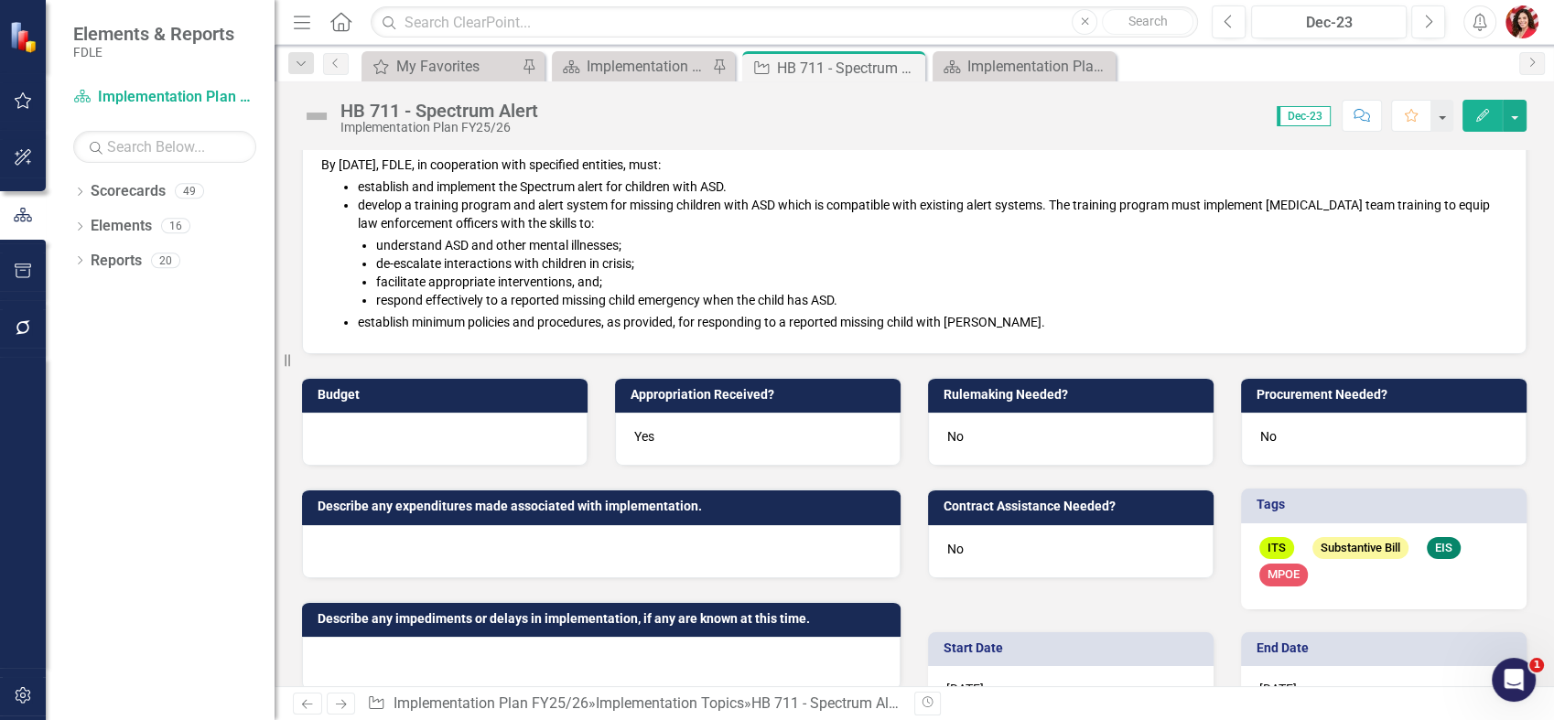
scroll to position [610, 0]
